Goal: Task Accomplishment & Management: Manage account settings

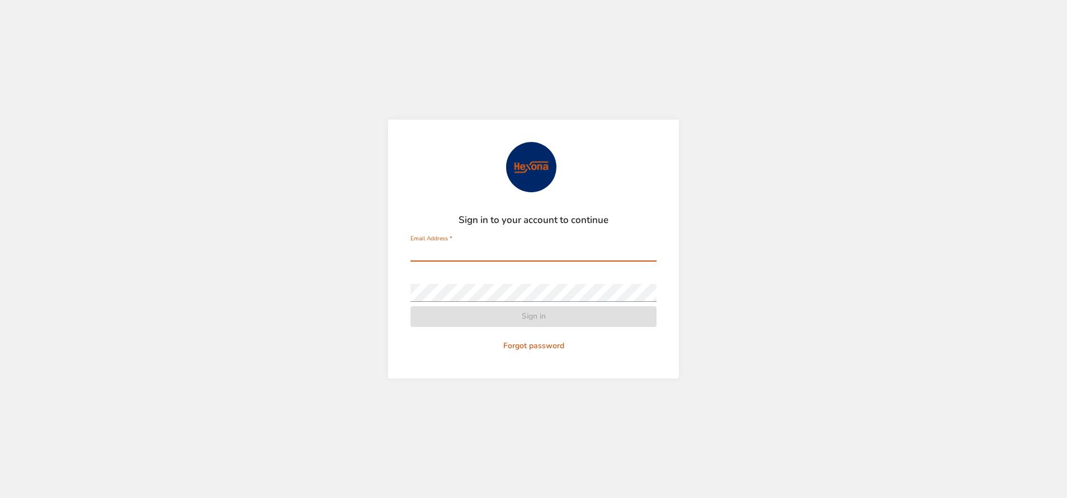
click at [539, 252] on input "Email Address   *" at bounding box center [533, 253] width 246 height 18
type input "**********"
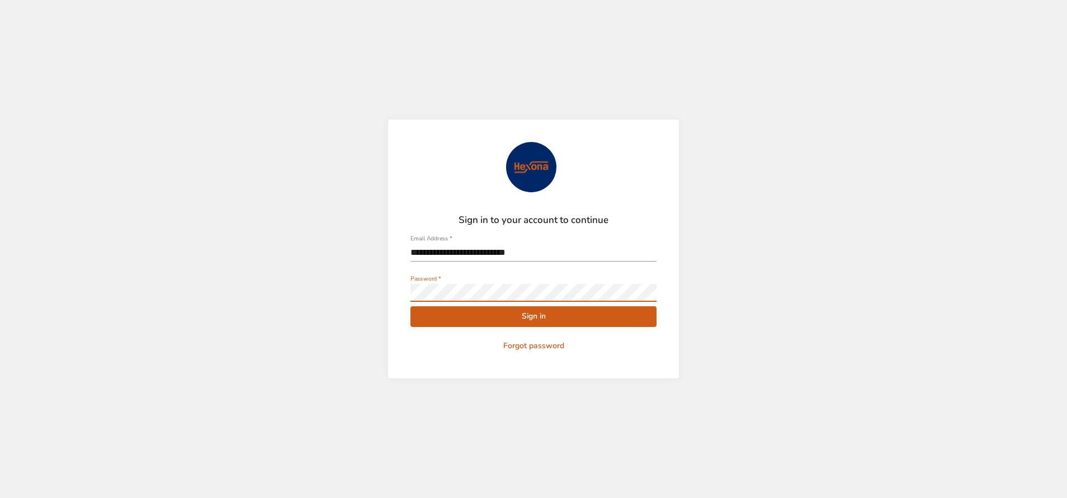
click at [410, 306] on button "Sign in" at bounding box center [533, 316] width 246 height 21
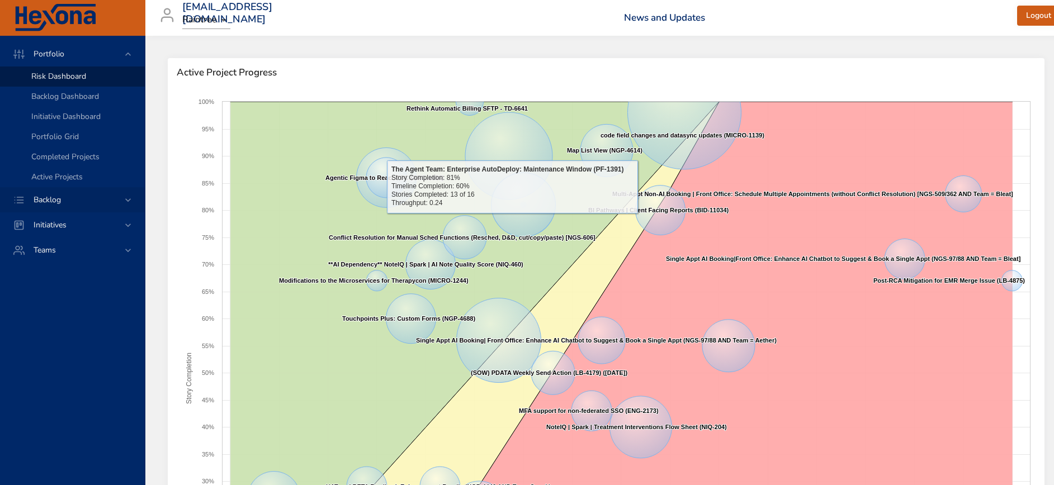
click at [58, 196] on span "Backlog" at bounding box center [47, 200] width 45 height 11
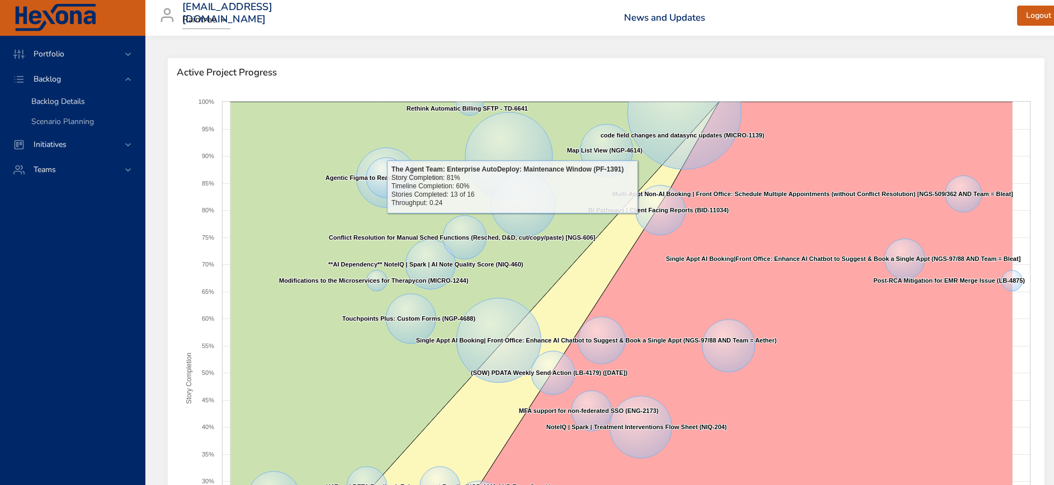
click at [63, 100] on span "Backlog Details" at bounding box center [58, 101] width 54 height 11
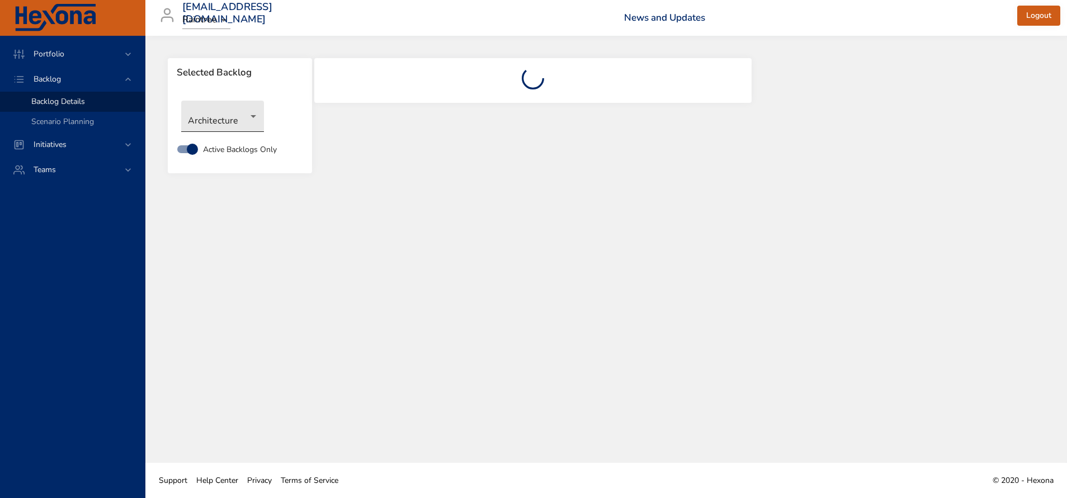
click at [242, 117] on body "Portfolio Backlog Backlog Details Scenario Planning Initiatives Teams [EMAIL_AD…" at bounding box center [533, 249] width 1067 height 498
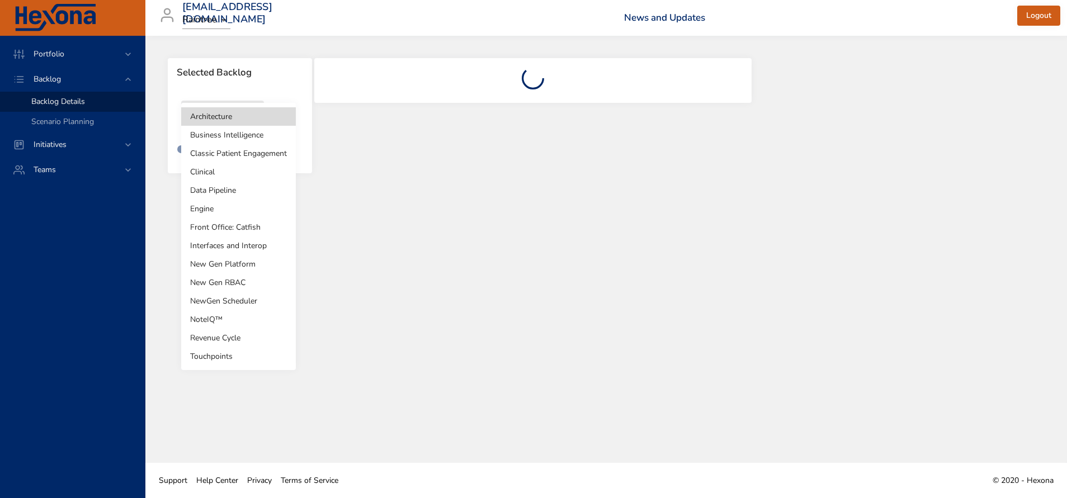
click at [239, 139] on li "Business Intelligence" at bounding box center [238, 135] width 115 height 18
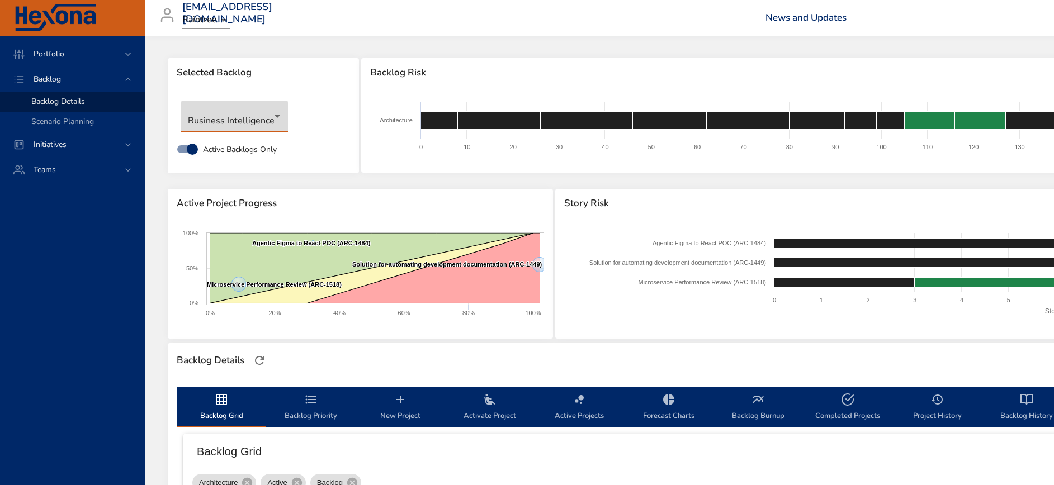
type input "*"
type input "**"
type input "*"
type input "**"
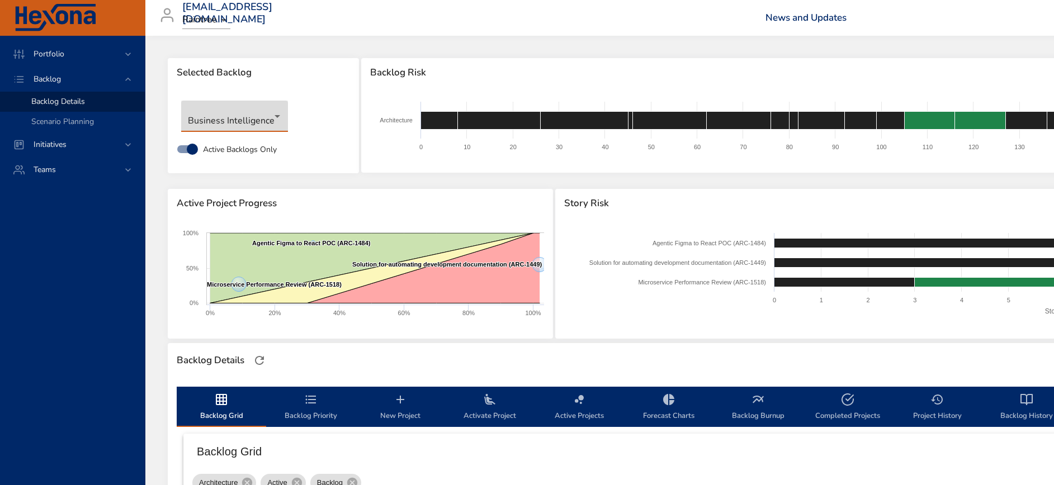
type input "*"
type input "**"
type input "*"
type input "**"
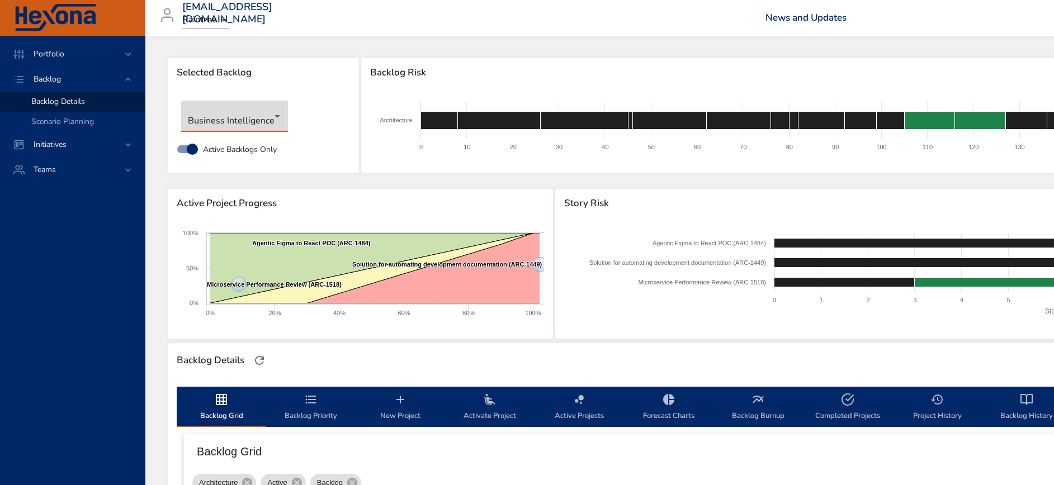
type input "*"
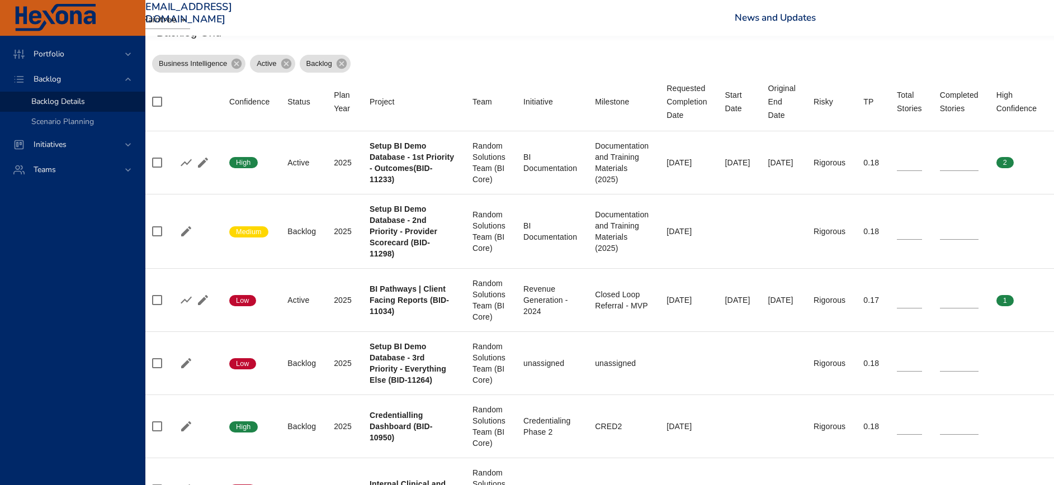
scroll to position [419, 36]
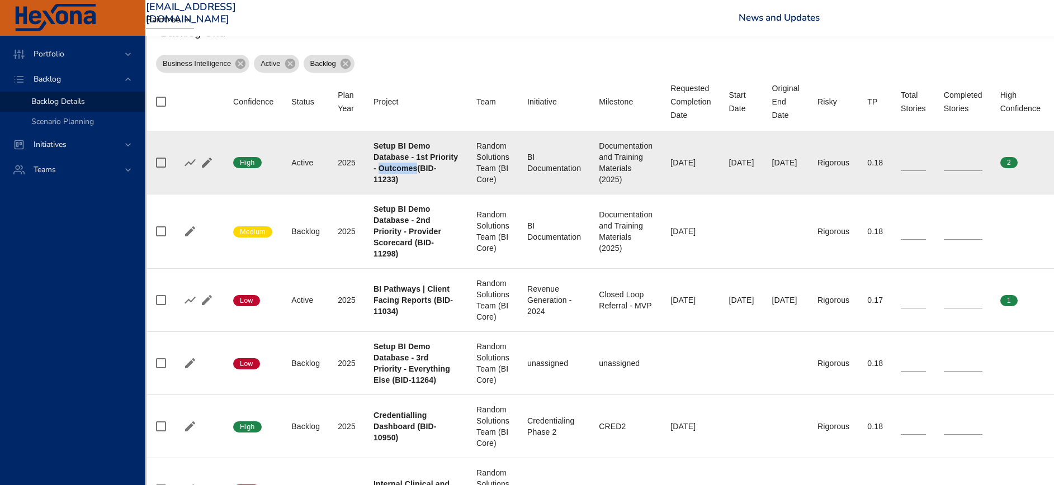
drag, startPoint x: 374, startPoint y: 177, endPoint x: 411, endPoint y: 177, distance: 37.5
click at [411, 177] on b "Setup BI Demo Database - 1st Priority - Outcomes(BID-11233)" at bounding box center [415, 162] width 84 height 42
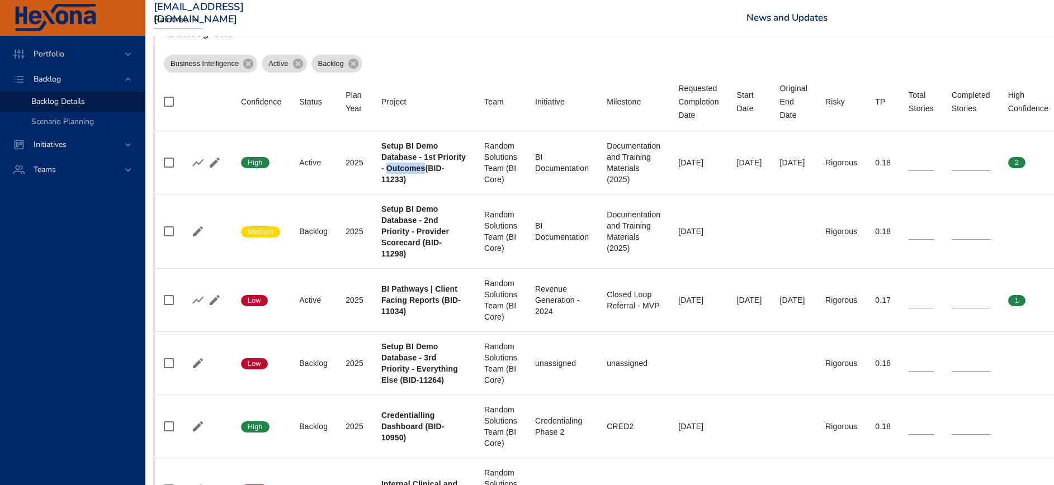
scroll to position [419, 35]
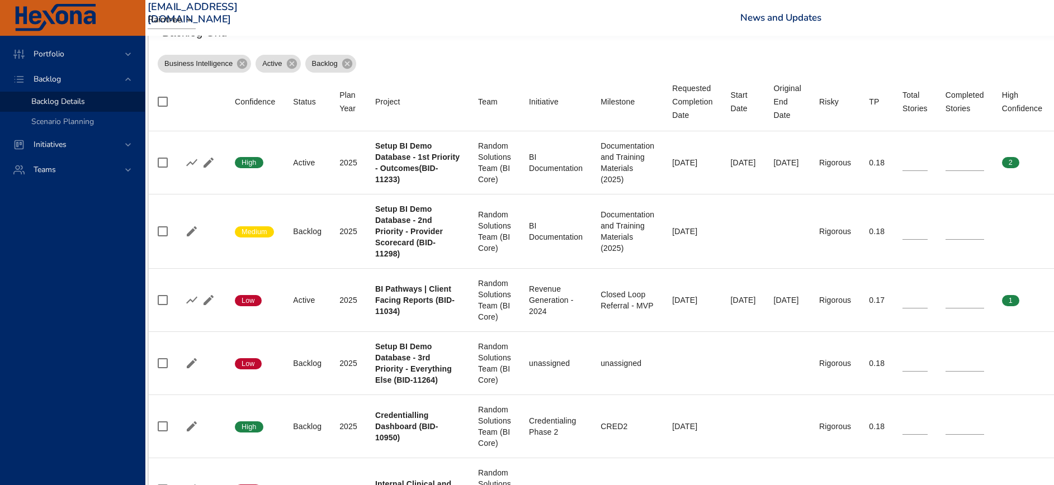
click at [475, 40] on h6 "Backlog Grid" at bounding box center [642, 32] width 960 height 18
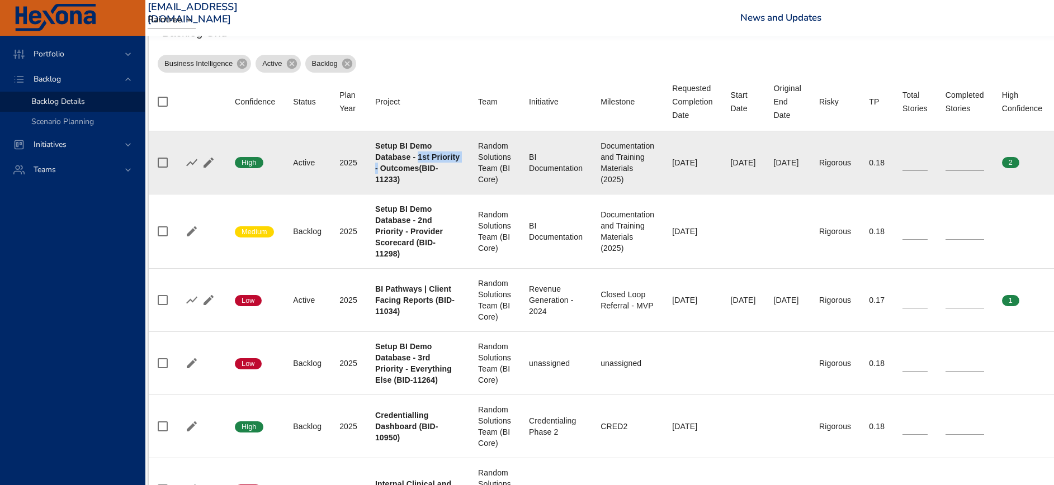
drag, startPoint x: 417, startPoint y: 158, endPoint x: 414, endPoint y: 167, distance: 9.4
click at [414, 167] on div "Setup BI Demo Database - 1st Priority - Outcomes(BID-11233)" at bounding box center [417, 162] width 85 height 45
drag, startPoint x: 769, startPoint y: 165, endPoint x: 810, endPoint y: 165, distance: 41.4
click at [810, 165] on td "Original End Date [DATE]" at bounding box center [787, 162] width 45 height 63
drag, startPoint x: 810, startPoint y: 165, endPoint x: 771, endPoint y: 173, distance: 39.9
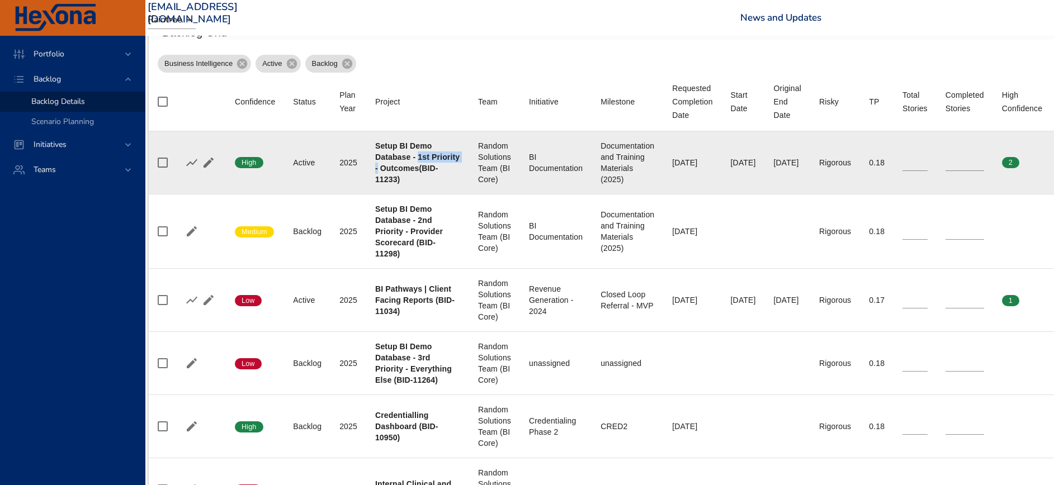
click at [774, 168] on div "[DATE]" at bounding box center [787, 162] width 27 height 11
drag, startPoint x: 776, startPoint y: 171, endPoint x: 785, endPoint y: 169, distance: 9.1
click at [785, 168] on div "[DATE]" at bounding box center [787, 162] width 27 height 11
drag, startPoint x: 785, startPoint y: 169, endPoint x: 786, endPoint y: 179, distance: 10.1
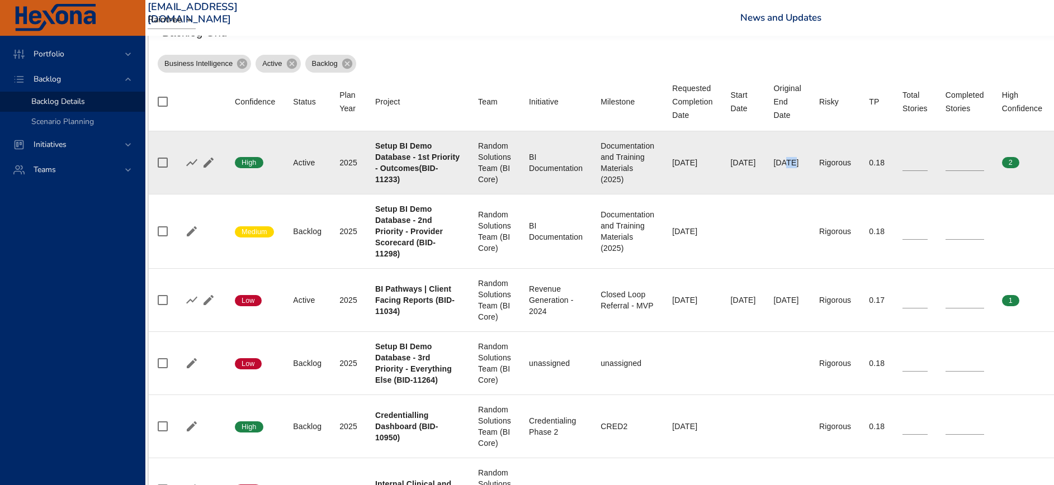
click at [786, 179] on td "Original End Date [DATE]" at bounding box center [787, 162] width 45 height 63
click at [774, 167] on div "[DATE]" at bounding box center [787, 162] width 27 height 11
drag, startPoint x: 765, startPoint y: 167, endPoint x: 813, endPoint y: 167, distance: 48.1
click at [810, 167] on td "Original End Date [DATE]" at bounding box center [787, 162] width 45 height 63
drag, startPoint x: 813, startPoint y: 167, endPoint x: 791, endPoint y: 182, distance: 26.2
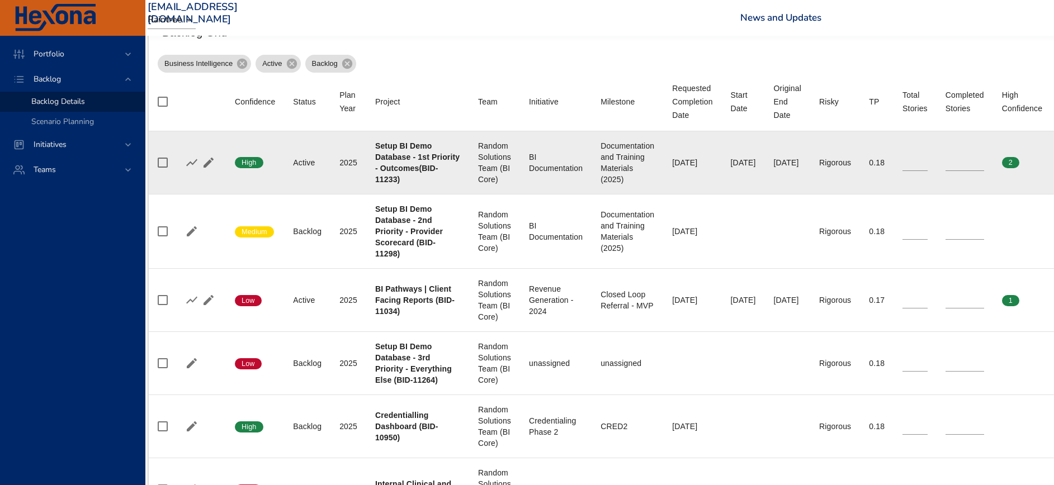
click at [792, 181] on td "Original End Date [DATE]" at bounding box center [787, 162] width 45 height 63
click at [785, 168] on div "[DATE]" at bounding box center [787, 162] width 27 height 11
click at [725, 162] on td "Start Date [DATE]" at bounding box center [743, 162] width 43 height 63
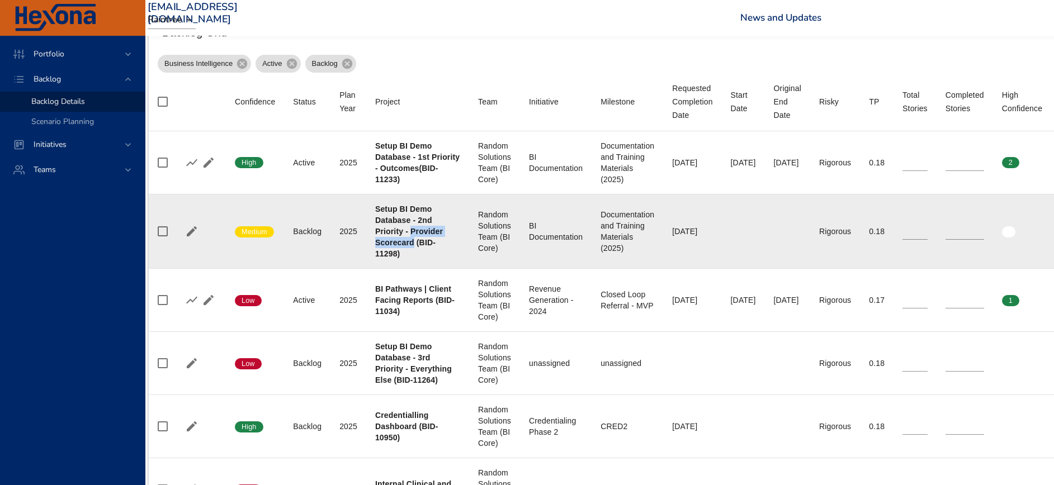
drag, startPoint x: 373, startPoint y: 252, endPoint x: 413, endPoint y: 261, distance: 40.7
click at [413, 261] on td "Project Setup BI Demo Database - 2nd Priority - Provider Scorecard (BID-11298)" at bounding box center [417, 231] width 103 height 74
click at [412, 251] on div "Setup BI Demo Database - 2nd Priority - Provider Scorecard (BID-11298)" at bounding box center [417, 231] width 85 height 56
click at [401, 245] on b "Setup BI Demo Database - 2nd Priority - Provider Scorecard (BID-11298)" at bounding box center [409, 232] width 68 height 54
click at [400, 237] on b "Setup BI Demo Database - 2nd Priority - Provider Scorecard (BID-11298)" at bounding box center [409, 232] width 68 height 54
